Goal: Find contact information: Find contact information

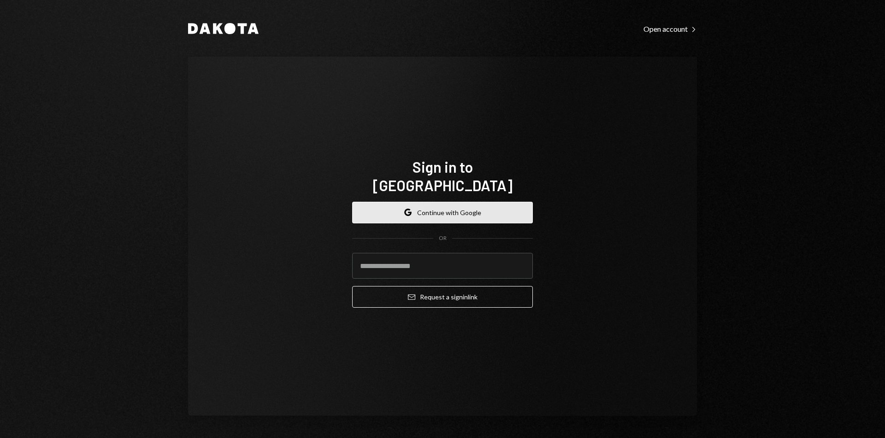
click at [425, 207] on button "Google Continue with Google" at bounding box center [442, 213] width 181 height 22
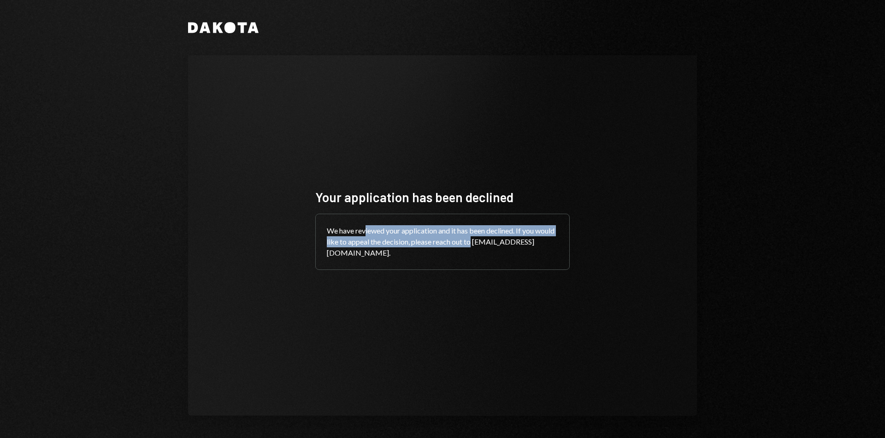
drag, startPoint x: 370, startPoint y: 232, endPoint x: 495, endPoint y: 245, distance: 126.0
click at [495, 245] on div "We have reviewed your application and it has been declined. If you would like t…" at bounding box center [442, 241] width 253 height 55
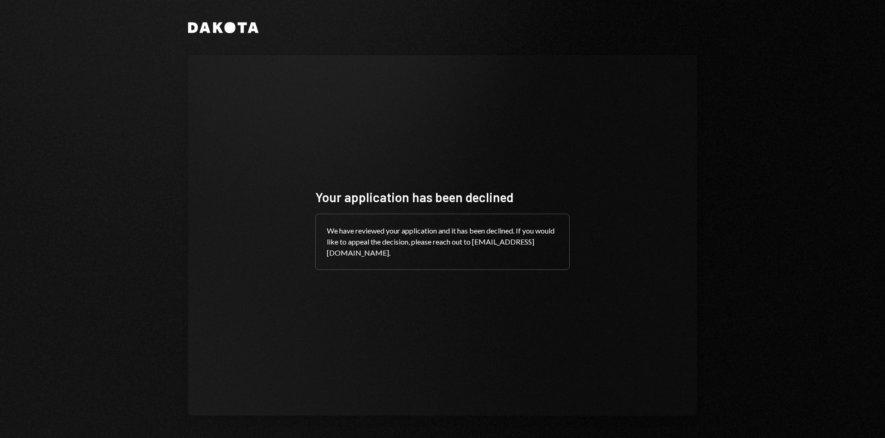
click at [478, 252] on div "We have reviewed your application and it has been declined. If you would like t…" at bounding box center [442, 241] width 253 height 55
drag, startPoint x: 411, startPoint y: 254, endPoint x: 326, endPoint y: 255, distance: 85.7
click at [326, 255] on div "We have reviewed your application and it has been declined. If you would like t…" at bounding box center [442, 241] width 253 height 55
copy div "[EMAIL_ADDRESS][DOMAIN_NAME]."
click at [422, 236] on div "We have reviewed your application and it has been declined. If you would like t…" at bounding box center [442, 241] width 253 height 55
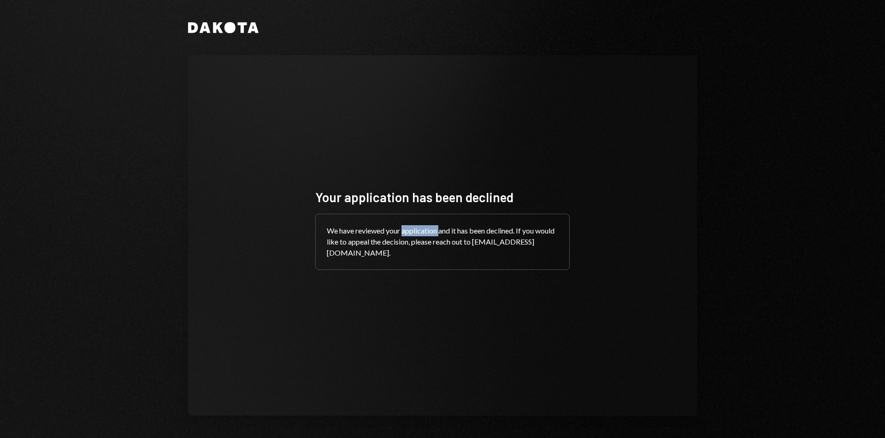
click at [422, 236] on div "We have reviewed your application and it has been declined. If you would like t…" at bounding box center [442, 241] width 253 height 55
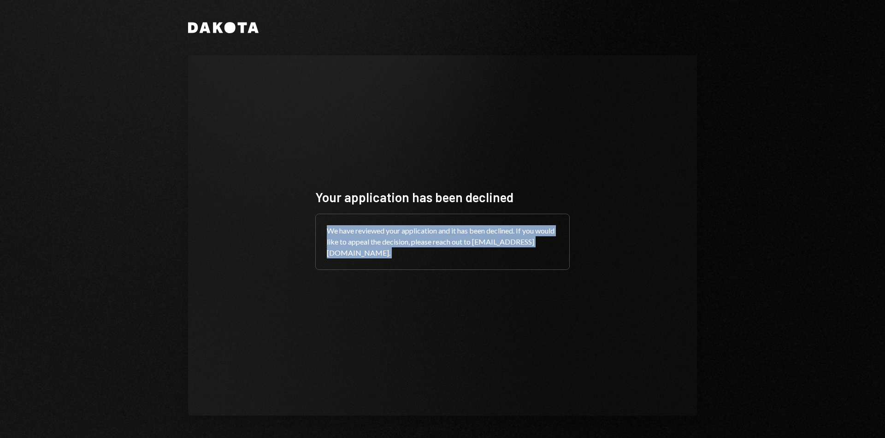
click at [422, 236] on div "We have reviewed your application and it has been declined. If you would like t…" at bounding box center [442, 241] width 253 height 55
copy div "We have reviewed your application and it has been declined. If you would like t…"
click at [433, 241] on div "We have reviewed your application and it has been declined. If you would like t…" at bounding box center [442, 241] width 253 height 55
click at [381, 262] on div "We have reviewed your application and it has been declined. If you would like t…" at bounding box center [442, 241] width 253 height 55
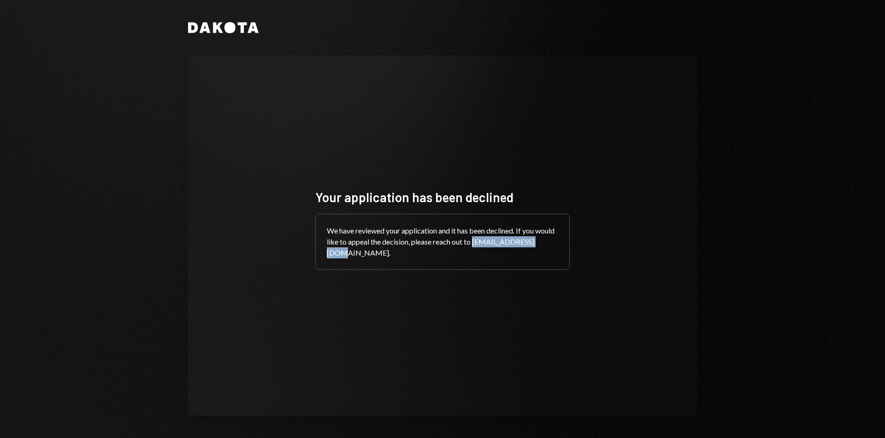
drag, startPoint x: 400, startPoint y: 254, endPoint x: 311, endPoint y: 254, distance: 89.4
click at [311, 254] on div "Your application has been declined We have reviewed your application and it has…" at bounding box center [442, 236] width 276 height 168
copy div "[EMAIL_ADDRESS][DOMAIN_NAME]."
